Goal: Task Accomplishment & Management: Manage account settings

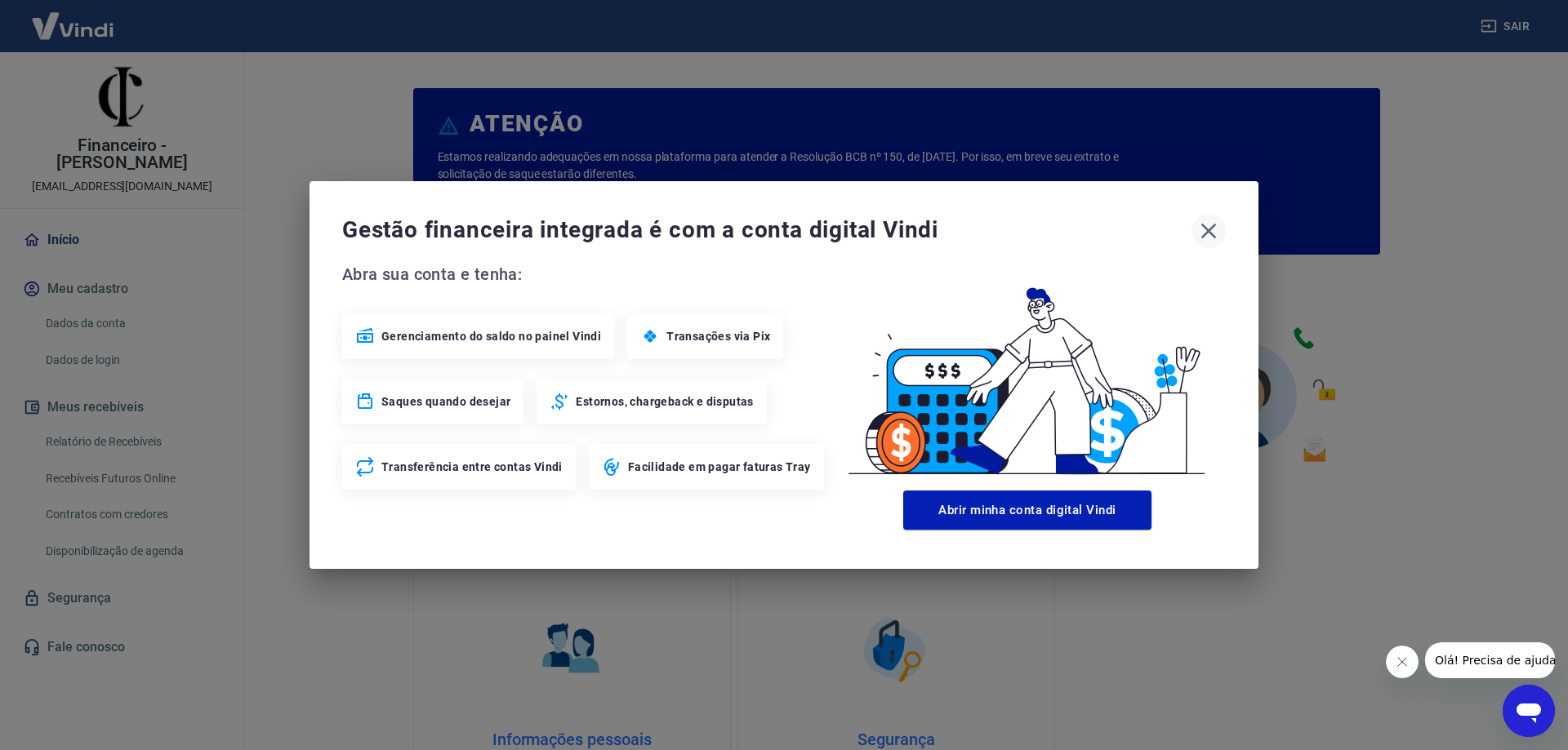
click at [1212, 231] on icon "button" at bounding box center [1209, 231] width 27 height 27
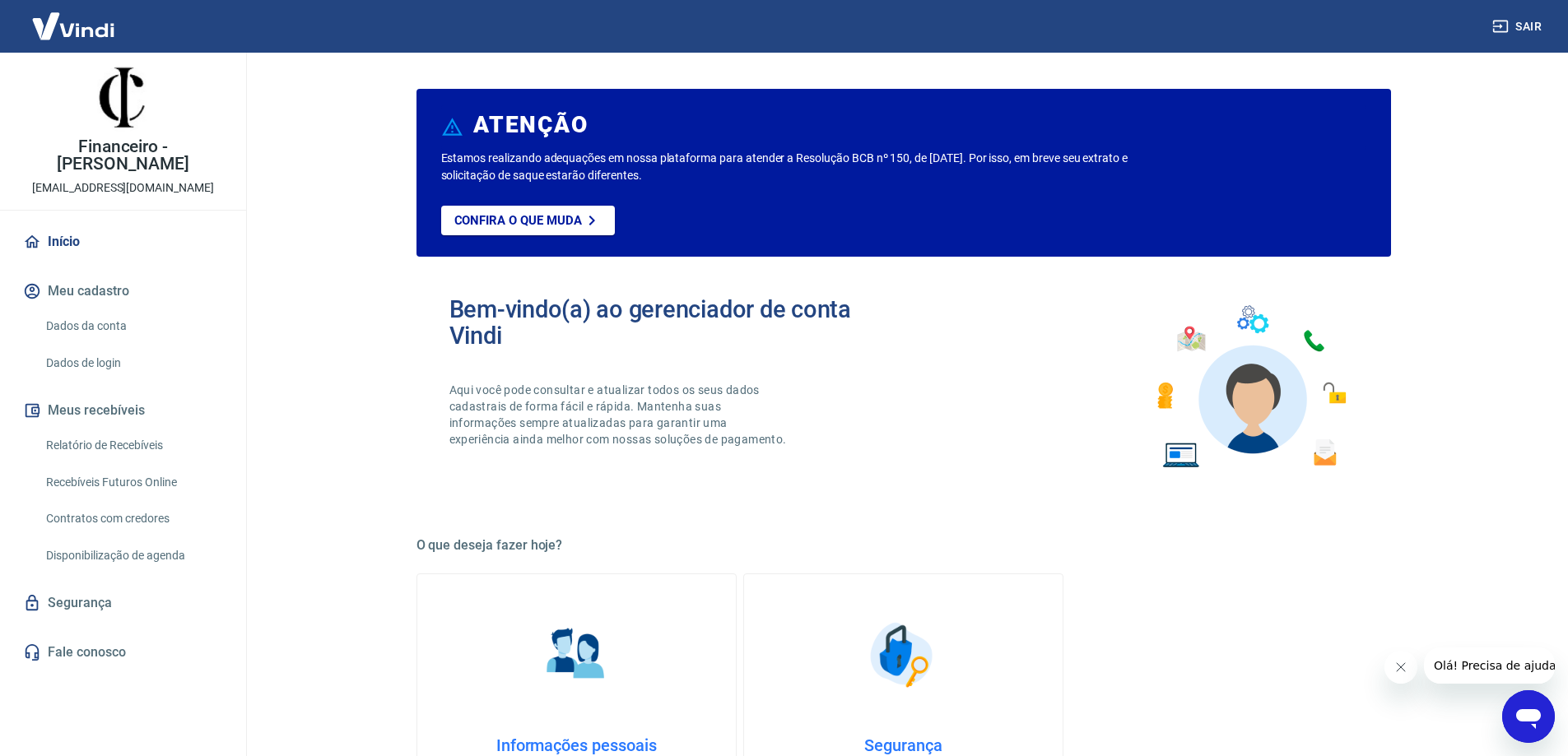
click at [138, 429] on link "Relatório de Recebíveis" at bounding box center [133, 445] width 187 height 34
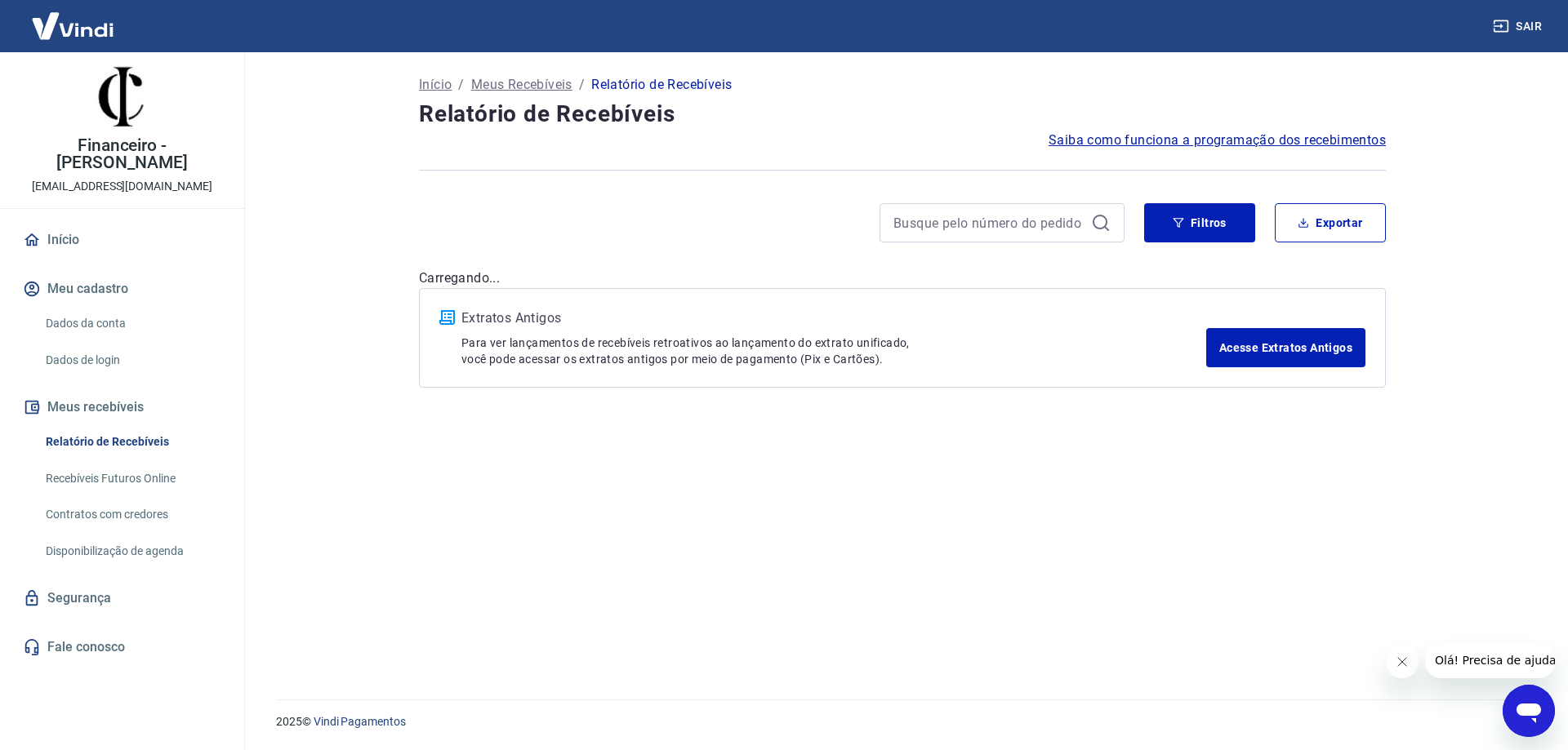
click at [143, 463] on link "Recebíveis Futuros Online" at bounding box center [132, 479] width 185 height 33
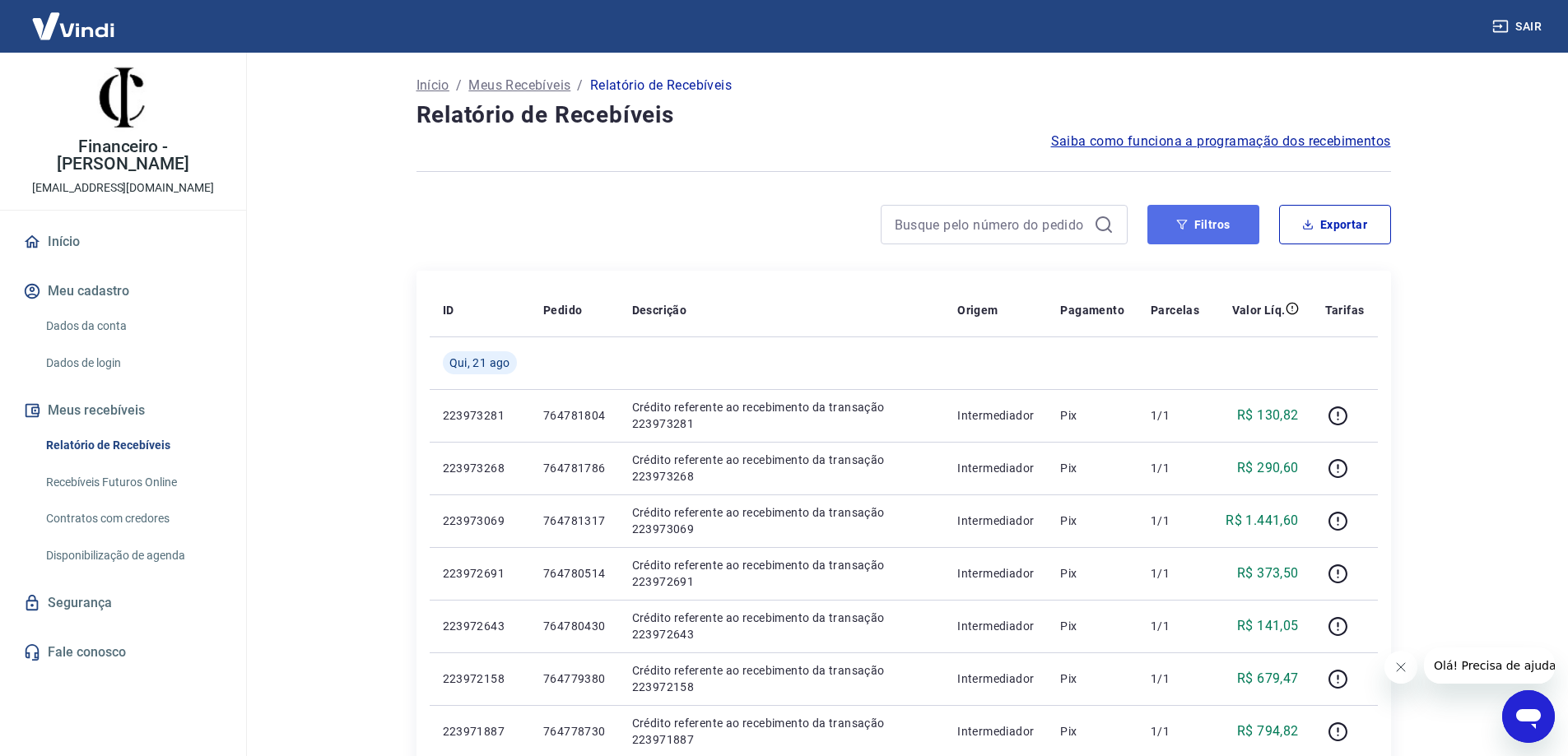
click at [1214, 223] on button "Filtros" at bounding box center [1203, 225] width 112 height 40
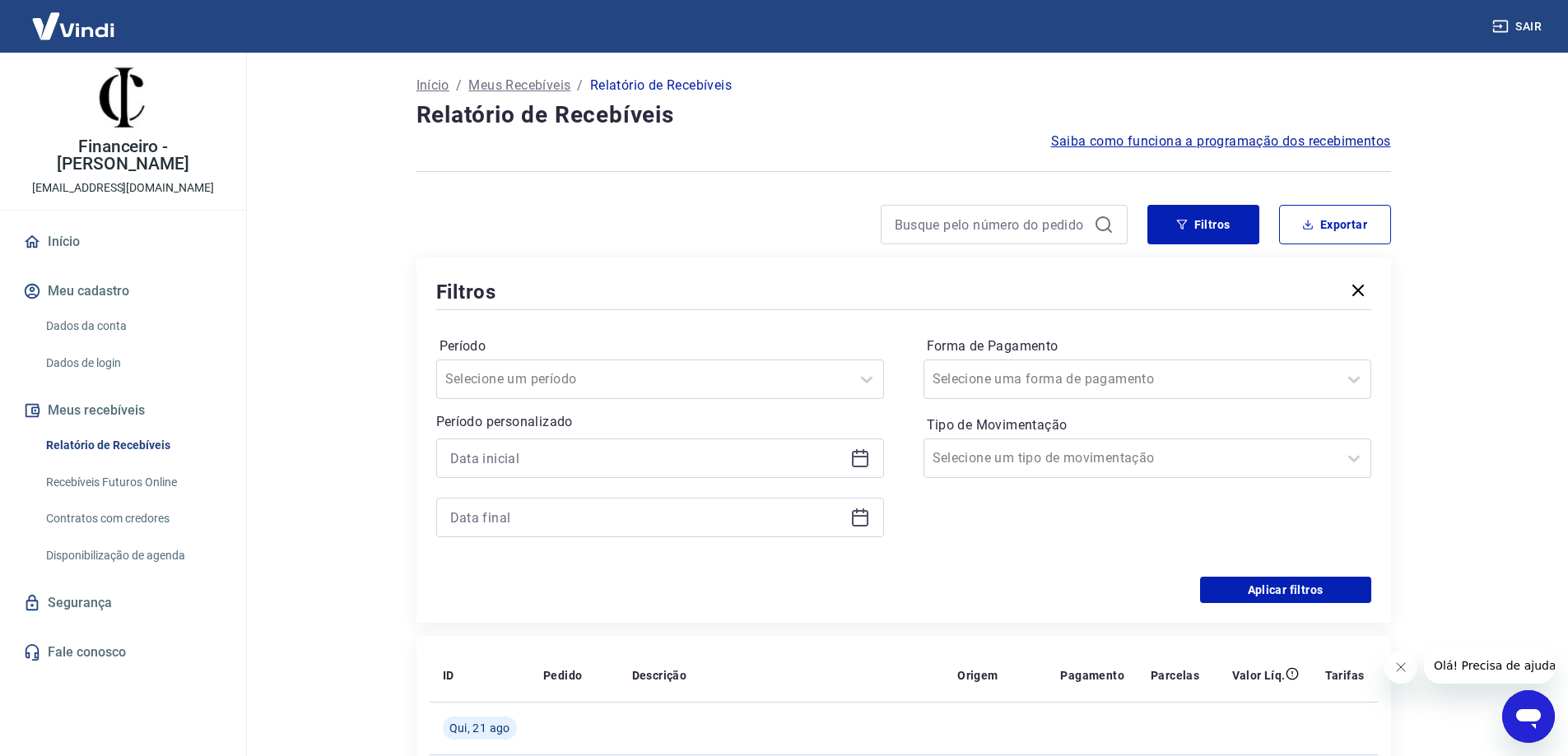
click at [155, 466] on link "Recebíveis Futuros Online" at bounding box center [133, 483] width 187 height 34
